Goal: Task Accomplishment & Management: Manage account settings

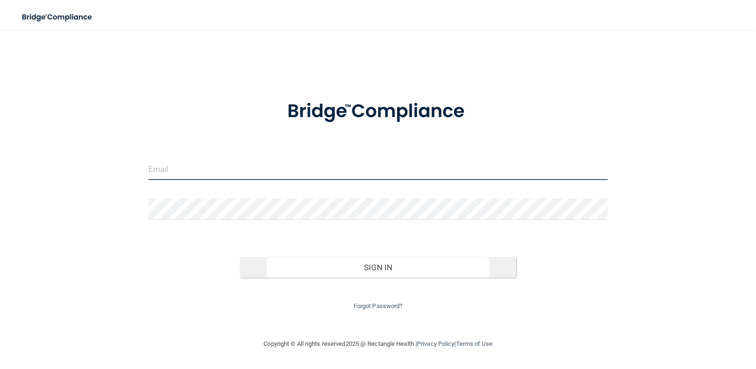
type input "[PERSON_NAME][EMAIL_ADDRESS][DOMAIN_NAME]"
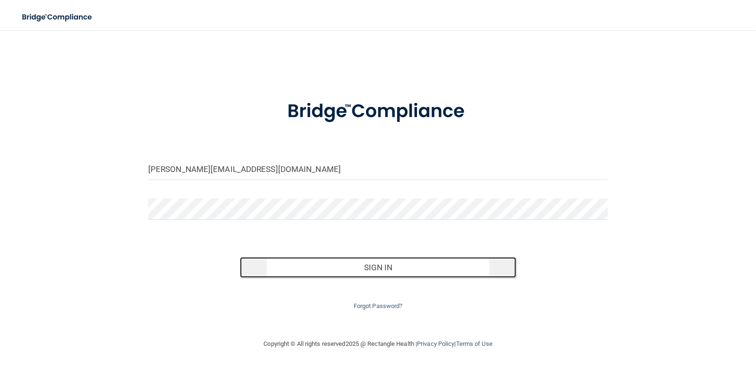
click at [404, 268] on button "Sign In" at bounding box center [378, 267] width 276 height 21
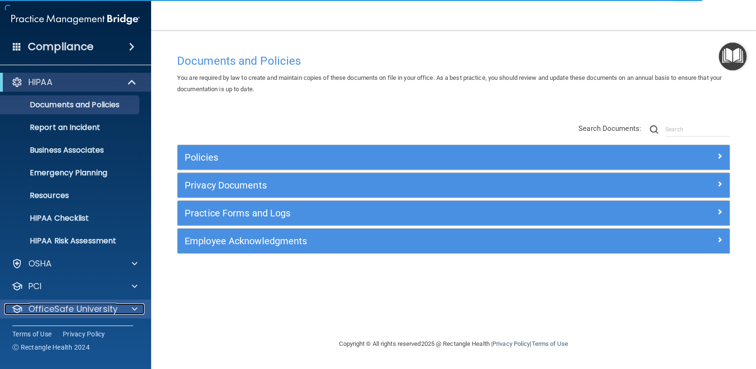
click at [85, 306] on p "OfficeSafe University" at bounding box center [72, 308] width 89 height 11
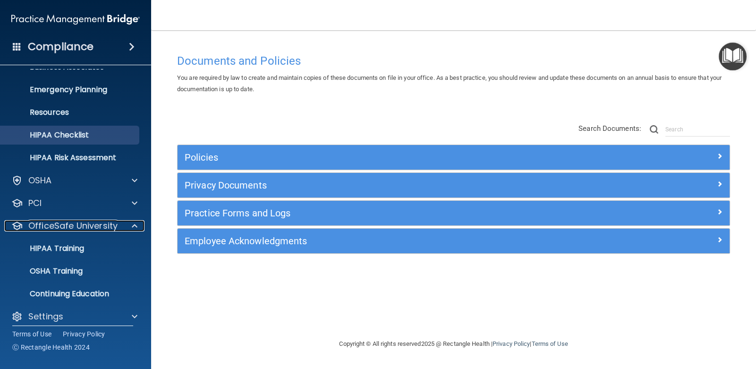
scroll to position [91, 0]
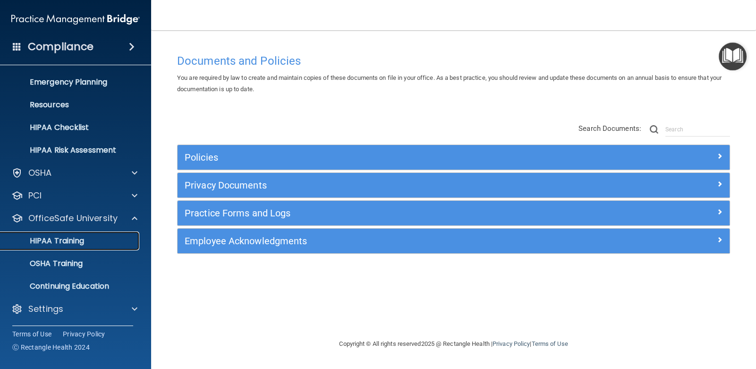
click at [82, 240] on p "HIPAA Training" at bounding box center [45, 240] width 78 height 9
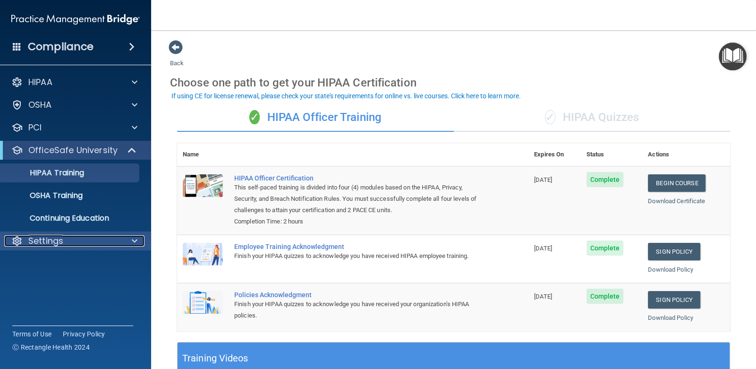
click at [50, 240] on p "Settings" at bounding box center [45, 240] width 35 height 11
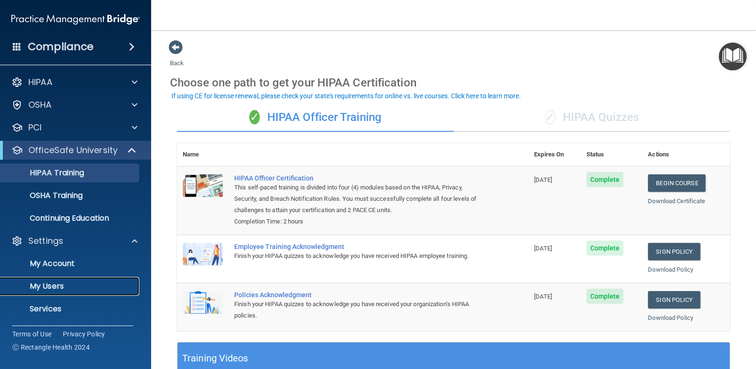
click at [50, 285] on p "My Users" at bounding box center [70, 285] width 129 height 9
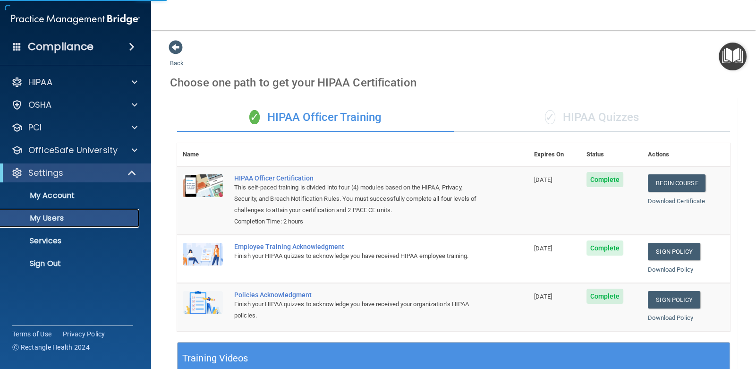
select select "20"
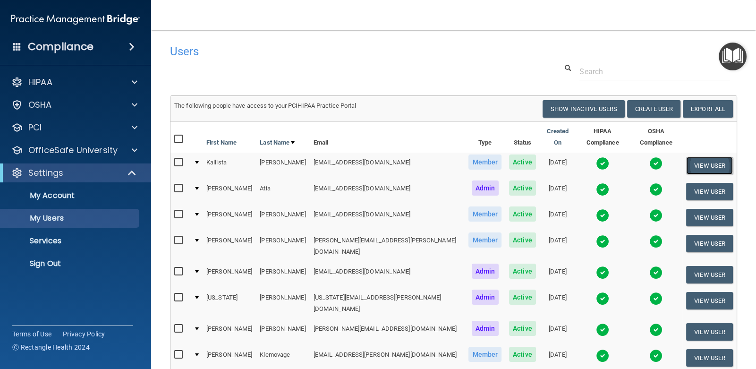
click at [693, 157] on button "View User" at bounding box center [709, 165] width 47 height 17
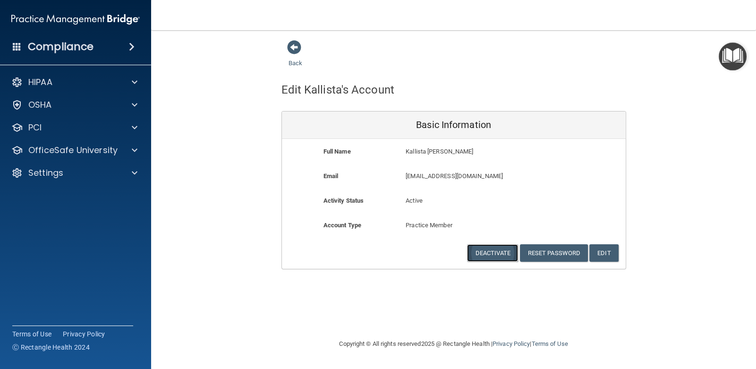
click at [504, 249] on button "Deactivate" at bounding box center [492, 252] width 51 height 17
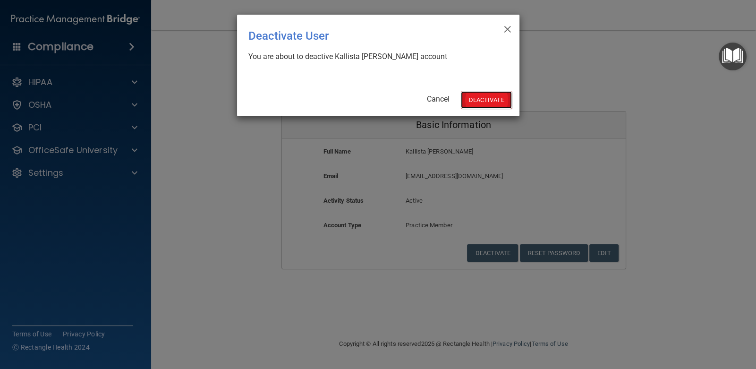
click at [484, 101] on button "Deactivate" at bounding box center [486, 99] width 51 height 17
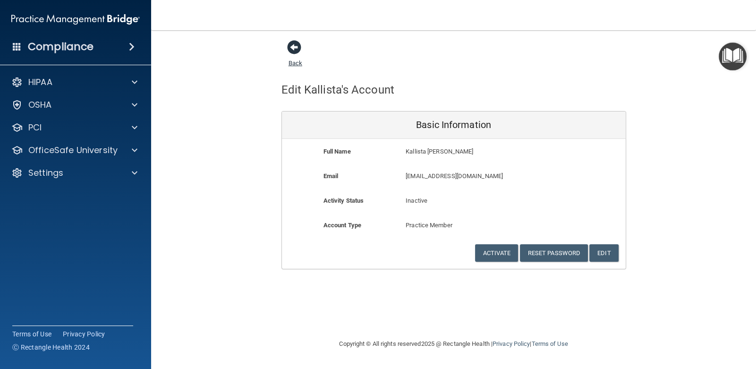
click at [294, 46] on span at bounding box center [294, 47] width 14 height 14
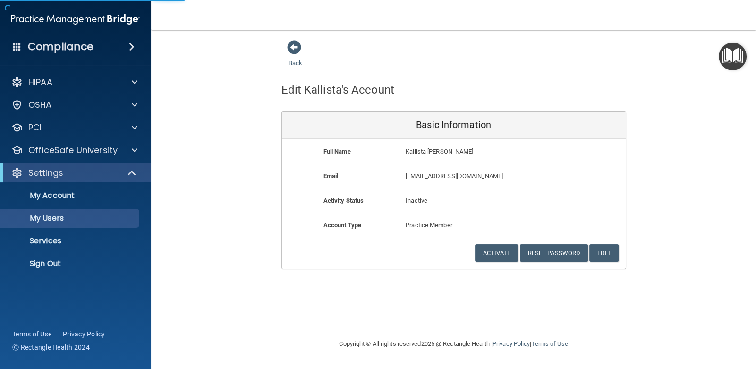
select select "20"
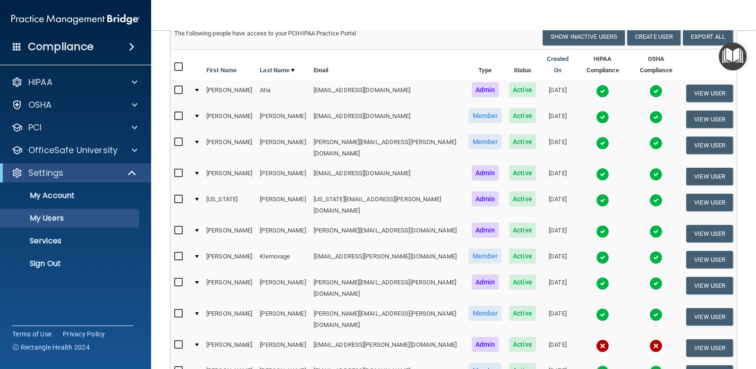
scroll to position [34, 0]
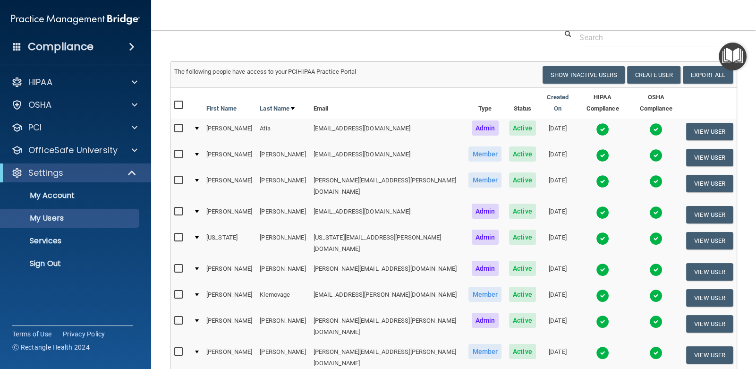
click at [116, 167] on div "Settings" at bounding box center [75, 172] width 151 height 19
click at [134, 174] on span at bounding box center [133, 172] width 8 height 11
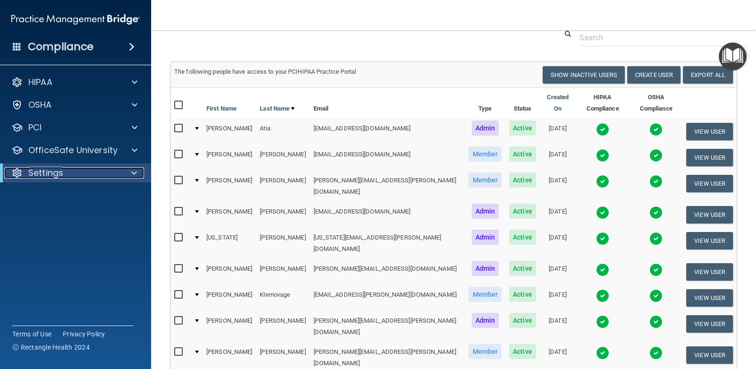
click at [134, 174] on span at bounding box center [134, 172] width 6 height 11
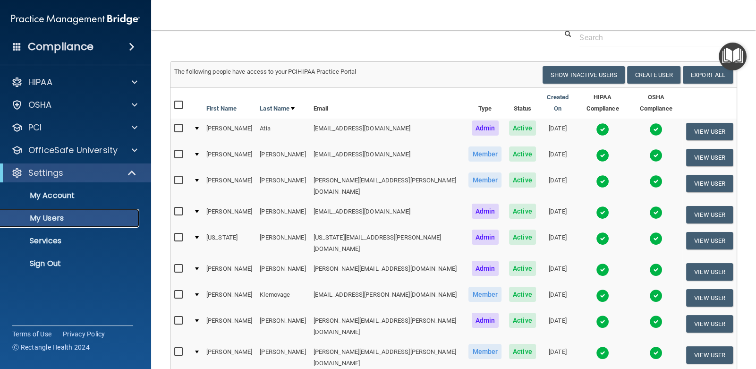
click at [60, 214] on p "My Users" at bounding box center [70, 217] width 129 height 9
click at [700, 124] on button "View User" at bounding box center [709, 131] width 47 height 17
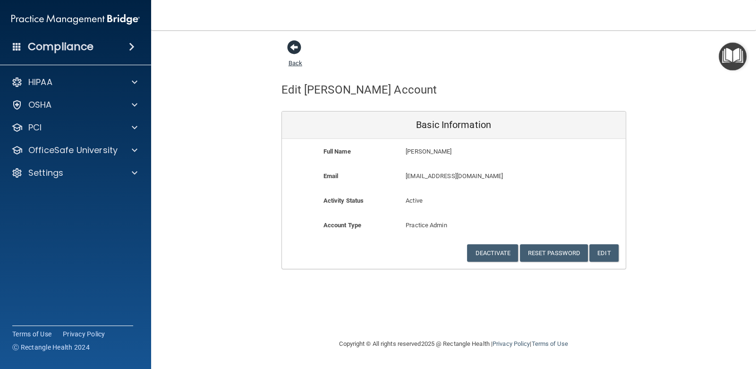
click at [293, 47] on span at bounding box center [294, 47] width 14 height 14
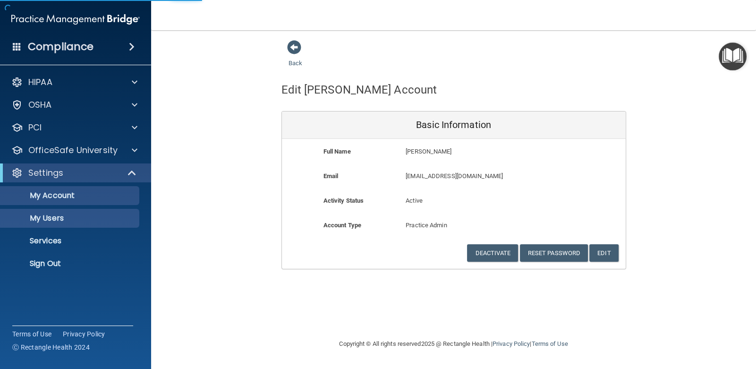
select select "20"
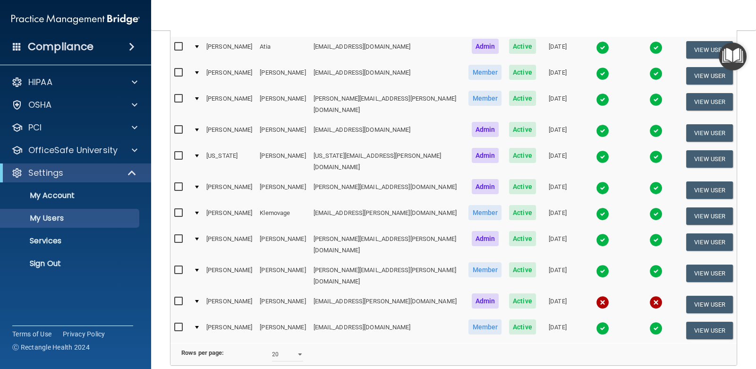
scroll to position [142, 0]
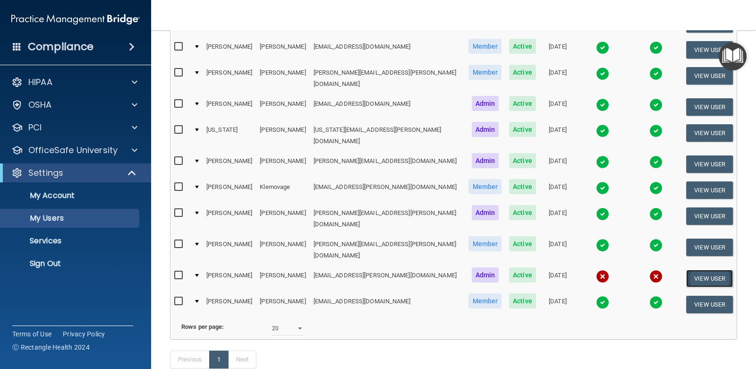
click at [695, 270] on button "View User" at bounding box center [709, 278] width 47 height 17
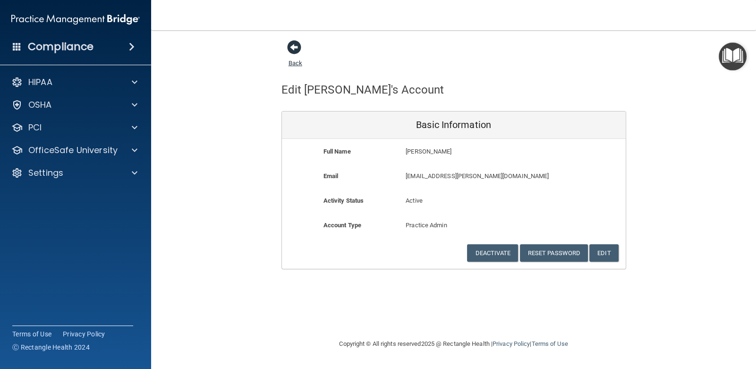
click at [292, 46] on span at bounding box center [294, 47] width 14 height 14
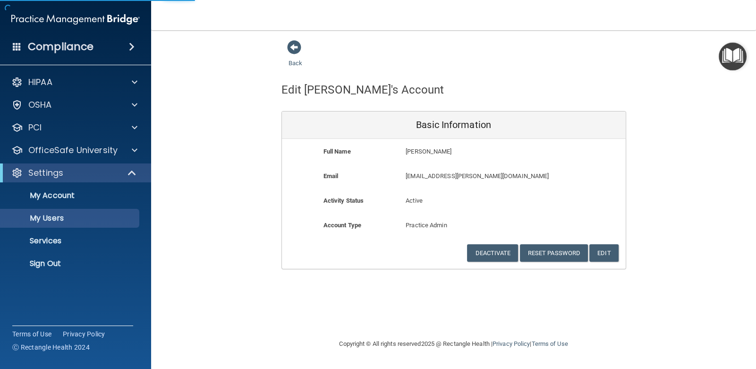
select select "20"
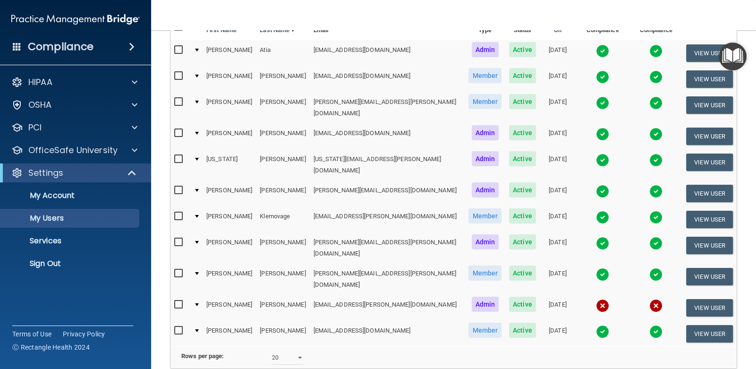
scroll to position [142, 0]
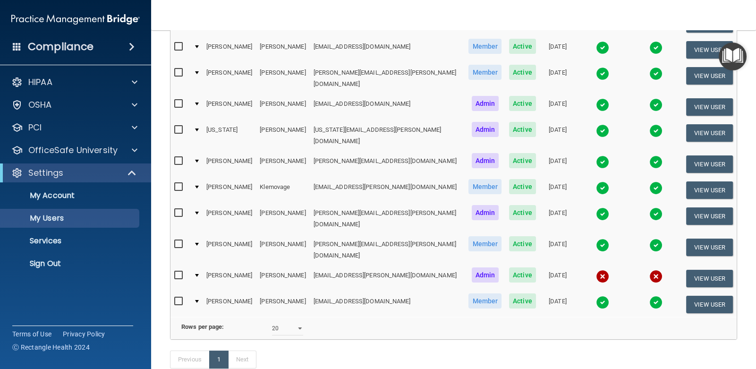
click at [179, 209] on input "checkbox" at bounding box center [179, 213] width 11 height 8
click at [179, 210] on input "checkbox" at bounding box center [179, 214] width 11 height 8
checkbox input "false"
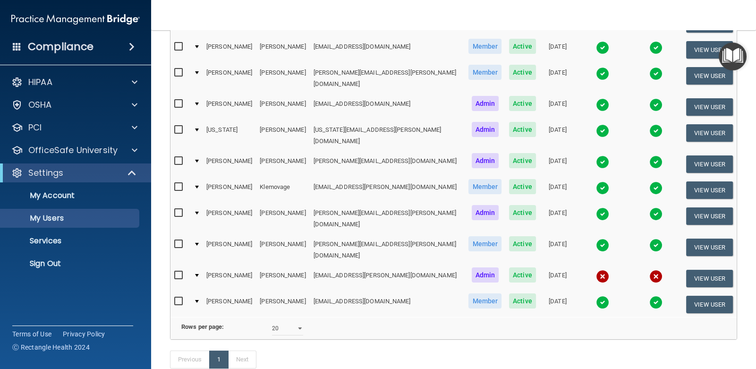
click at [198, 274] on div at bounding box center [197, 275] width 4 height 3
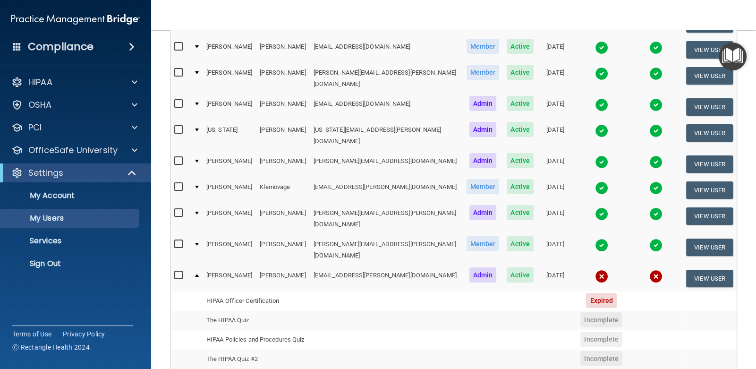
click at [163, 219] on div "The following people have access to your PCIHIPAA Practice Portal Resend Invite…" at bounding box center [453, 234] width 581 height 560
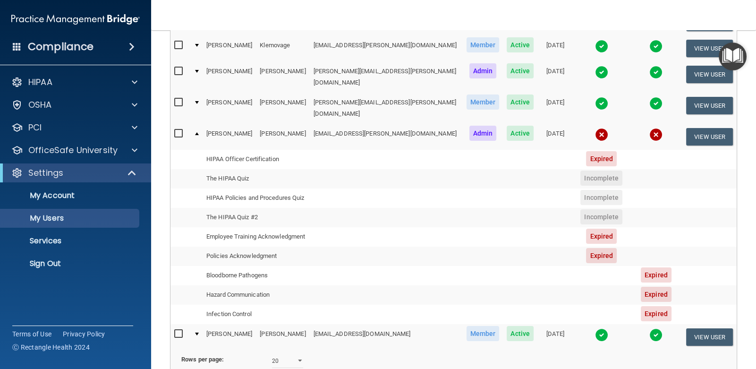
click at [179, 130] on input "checkbox" at bounding box center [179, 134] width 11 height 8
click at [198, 124] on td at bounding box center [196, 136] width 13 height 25
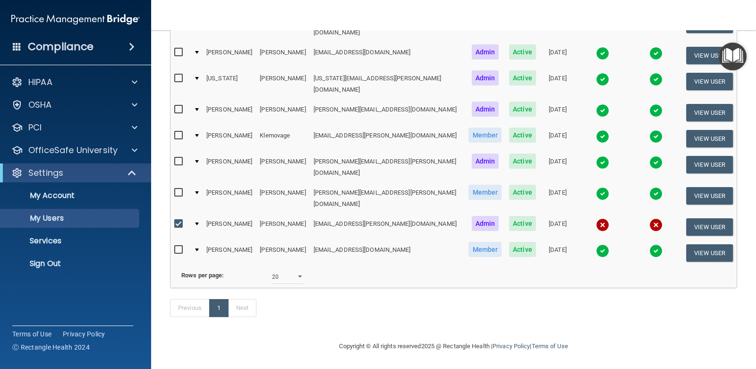
scroll to position [177, 0]
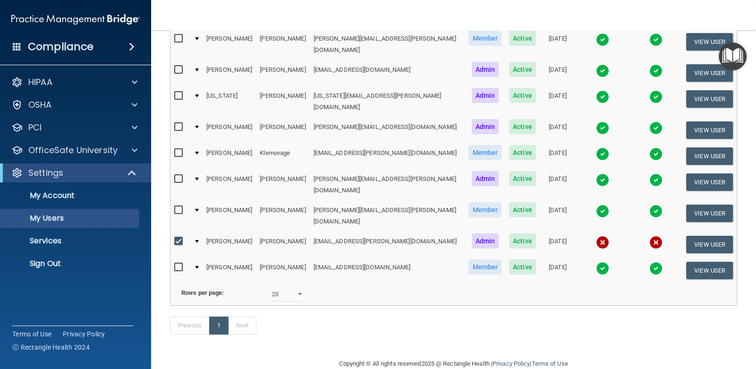
click at [179, 238] on input "checkbox" at bounding box center [179, 242] width 11 height 8
click at [178, 238] on input "checkbox" at bounding box center [179, 242] width 11 height 8
click at [198, 240] on div at bounding box center [197, 241] width 4 height 3
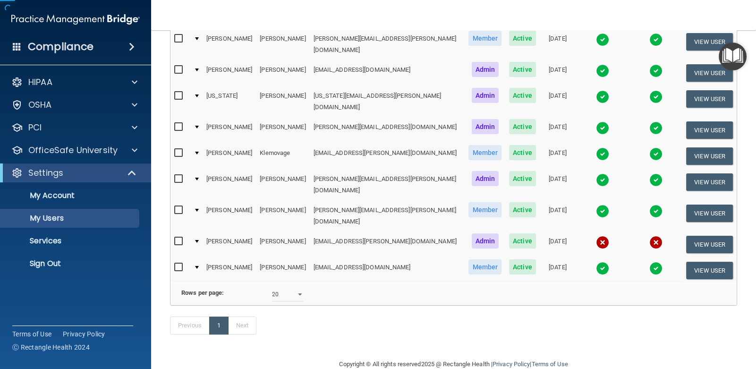
click at [198, 240] on div at bounding box center [197, 241] width 4 height 3
click at [215, 231] on td "[PERSON_NAME]" at bounding box center [229, 244] width 53 height 26
click at [256, 231] on td "[PERSON_NAME]" at bounding box center [282, 244] width 53 height 26
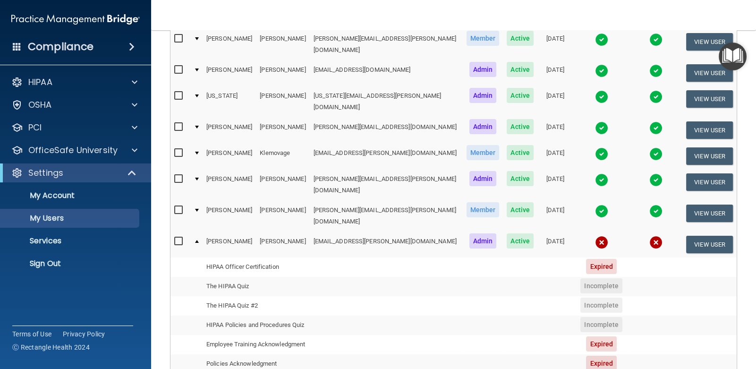
click at [197, 240] on div at bounding box center [197, 241] width 4 height 3
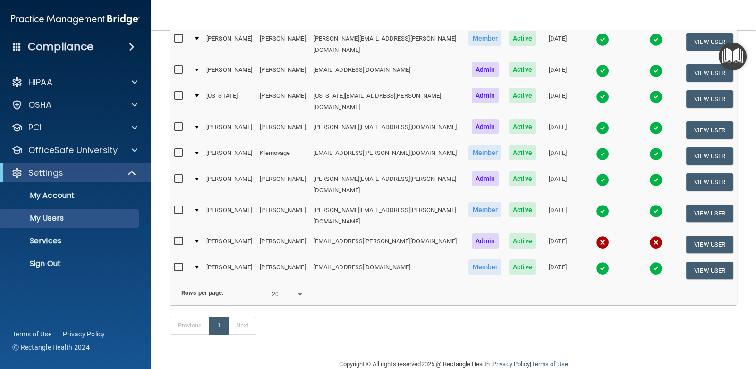
click at [596, 236] on img at bounding box center [602, 242] width 13 height 13
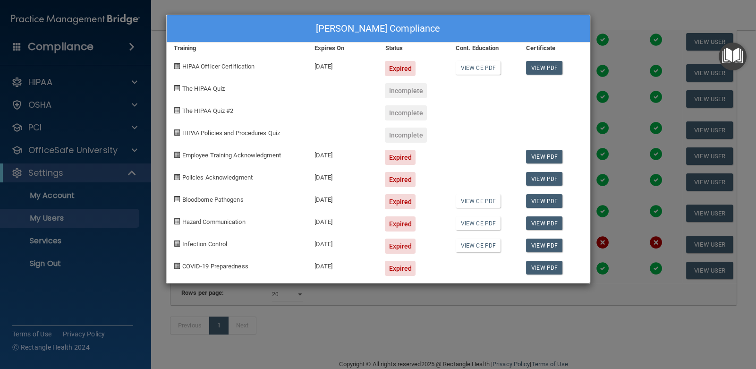
click at [616, 49] on div "[PERSON_NAME] Compliance Training Expires On Status Cont. Education Certificate…" at bounding box center [378, 184] width 756 height 369
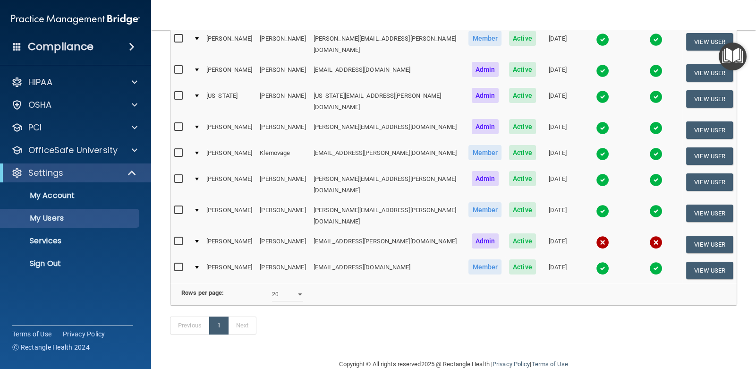
click at [178, 238] on input "checkbox" at bounding box center [179, 242] width 11 height 8
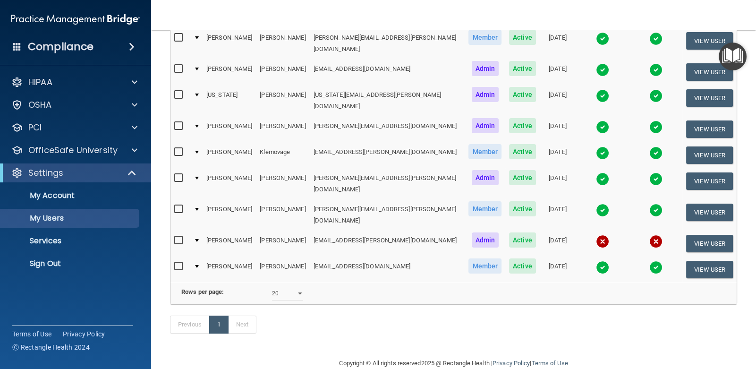
scroll to position [176, 0]
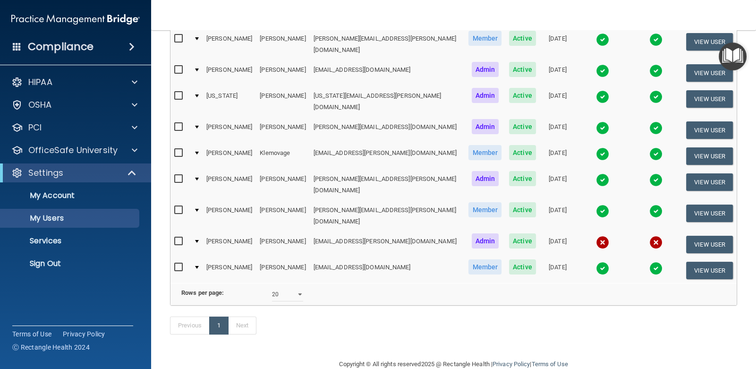
click at [178, 238] on input "checkbox" at bounding box center [179, 242] width 11 height 8
checkbox input "true"
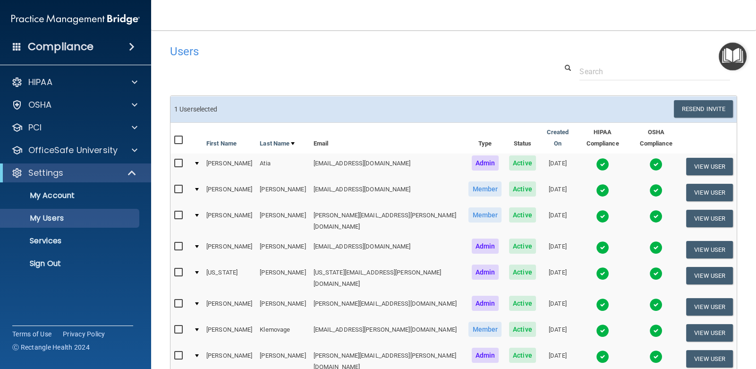
scroll to position [0, 0]
click at [682, 110] on button "Resend Invite" at bounding box center [703, 108] width 59 height 17
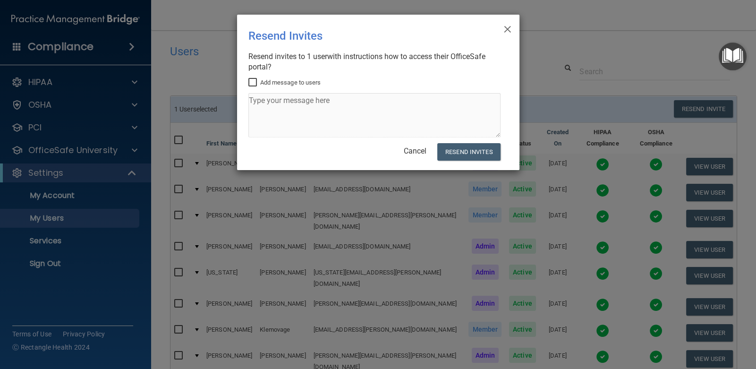
click at [252, 81] on input "Add message to users" at bounding box center [253, 83] width 11 height 8
checkbox input "true"
click at [305, 108] on textarea at bounding box center [374, 115] width 252 height 44
click at [347, 110] on textarea at bounding box center [374, 115] width 252 height 44
type textarea "Please complete HIPAA and OSHA, Thank YOU"
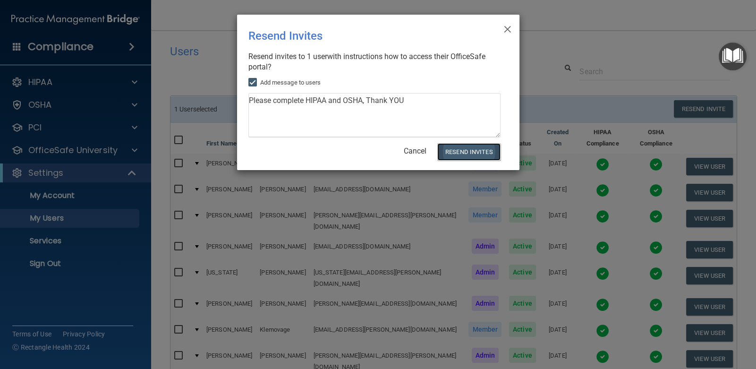
click at [458, 151] on button "Resend Invites" at bounding box center [468, 151] width 63 height 17
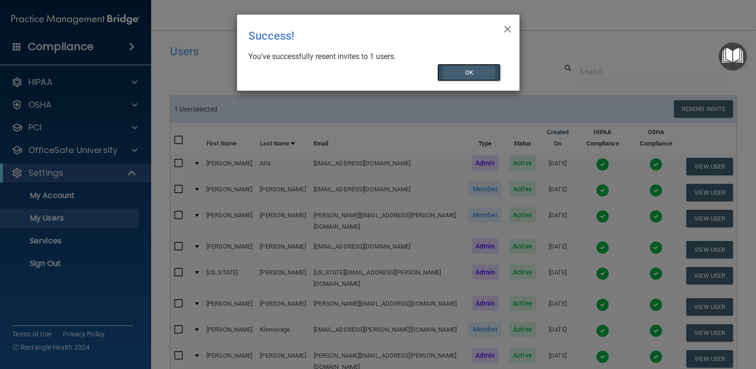
click at [481, 72] on button "OK" at bounding box center [468, 72] width 63 height 17
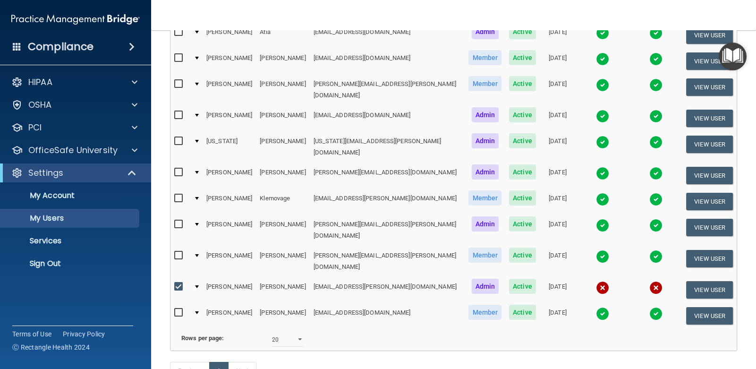
scroll to position [142, 0]
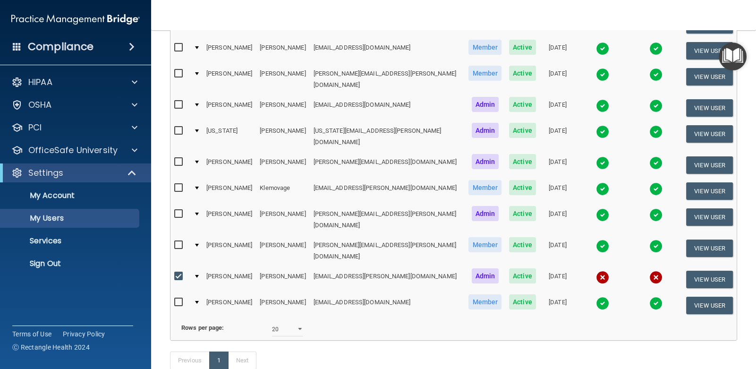
click at [177, 272] on input "checkbox" at bounding box center [179, 276] width 11 height 8
checkbox input "false"
